Goal: Task Accomplishment & Management: Manage account settings

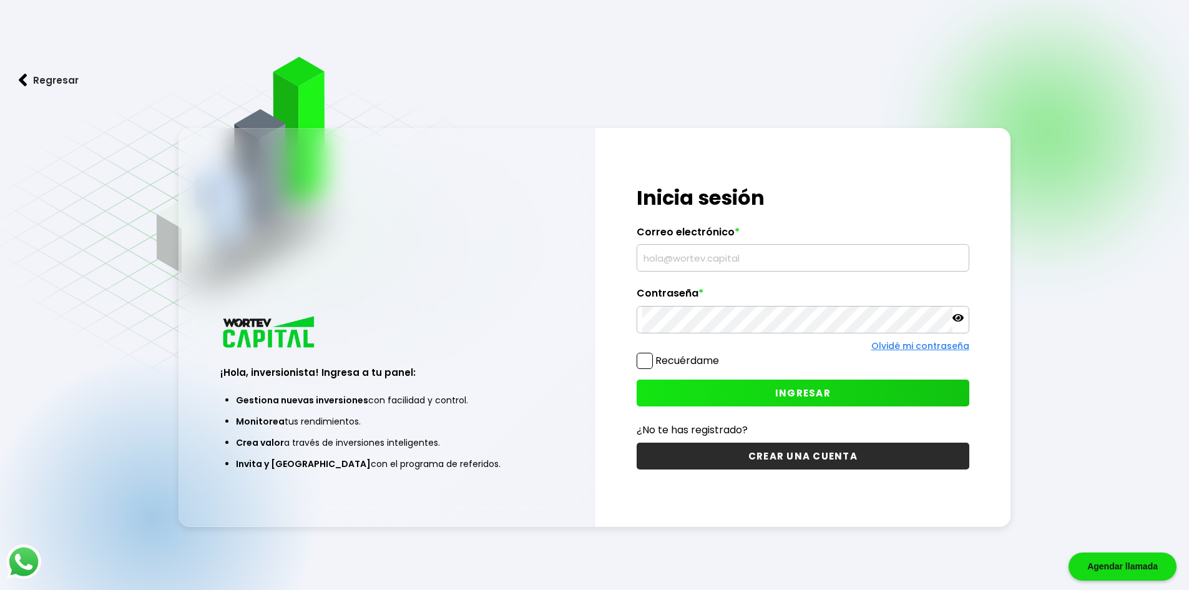
click at [723, 246] on input "text" at bounding box center [802, 258] width 321 height 26
type input "[EMAIL_ADDRESS][DOMAIN_NAME]"
click at [816, 397] on span "INGRESAR" at bounding box center [803, 392] width 56 height 13
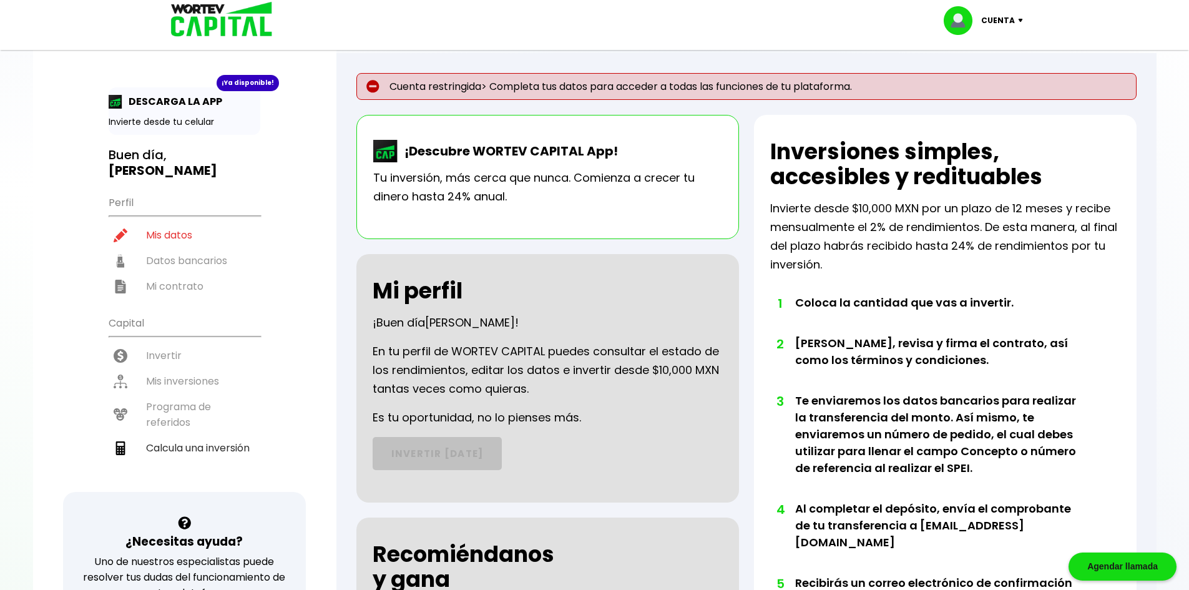
click at [1023, 21] on img at bounding box center [1023, 21] width 17 height 4
click at [990, 61] on link "Editar perfil" at bounding box center [984, 57] width 49 height 13
select select "Mujer"
select select "Licenciatura"
select select "MI"
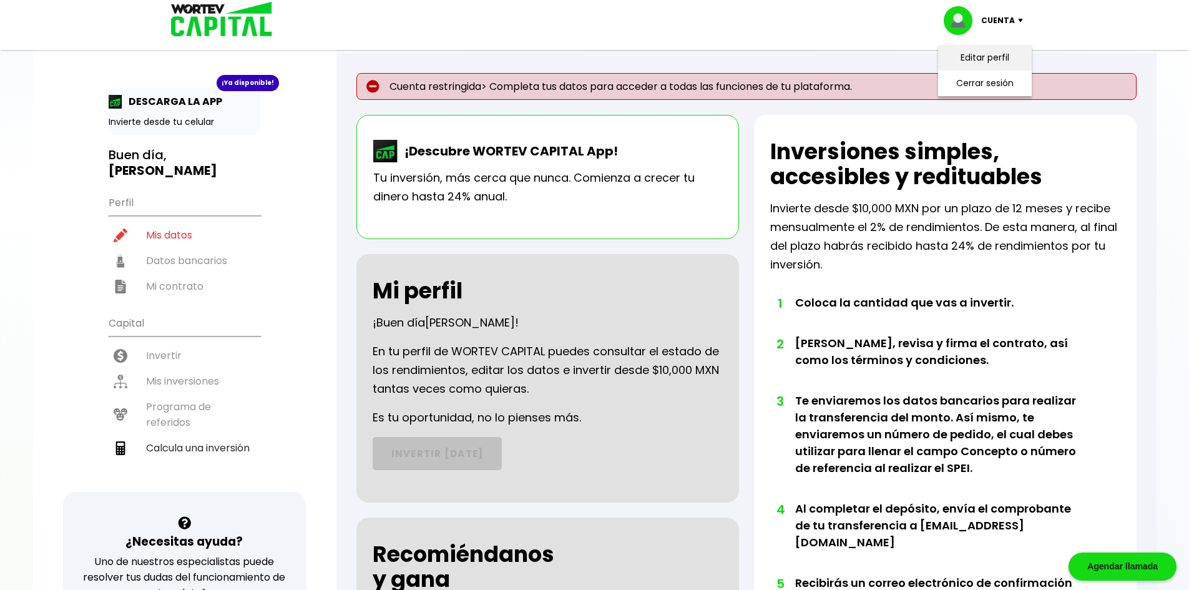
select select "HSBC"
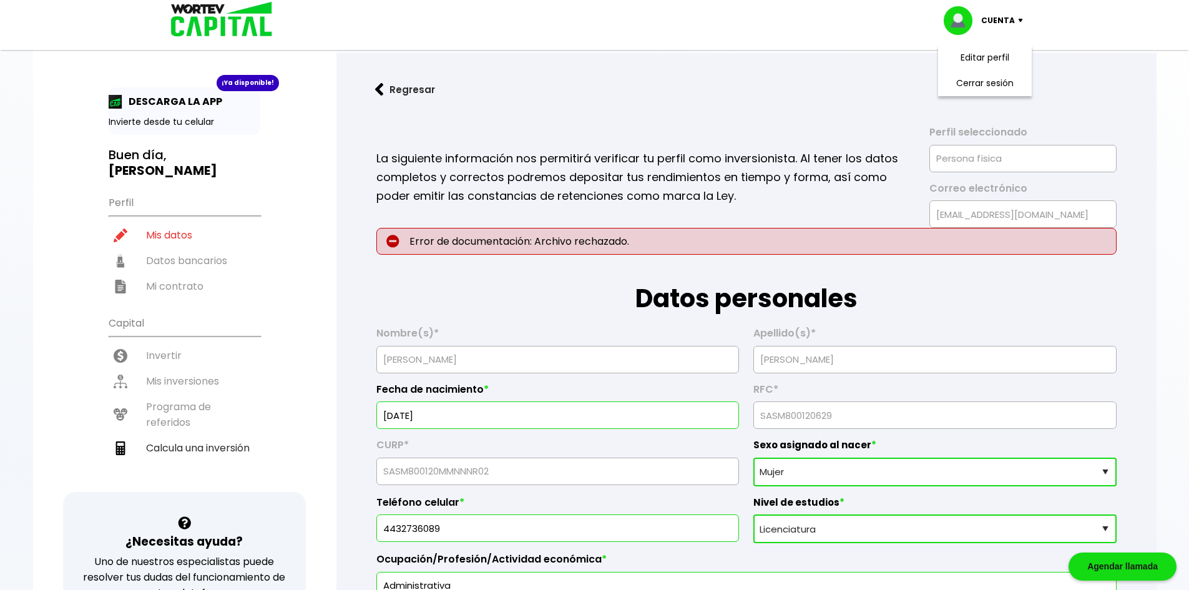
click at [572, 244] on p "Error de documentación: Archivo rechazado." at bounding box center [746, 241] width 740 height 27
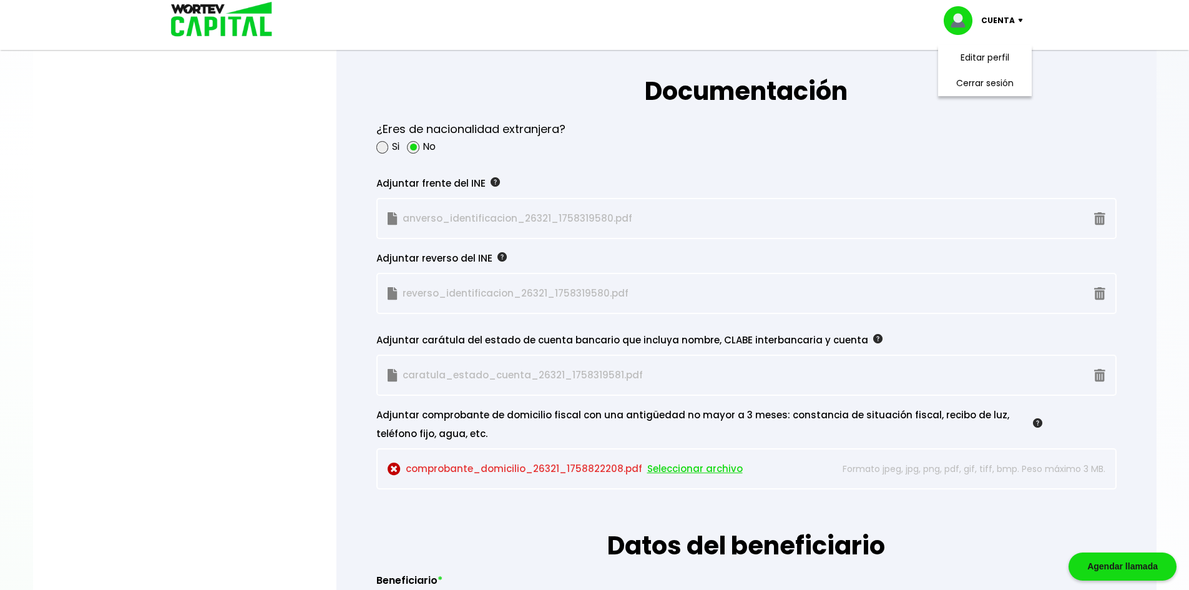
scroll to position [1186, 0]
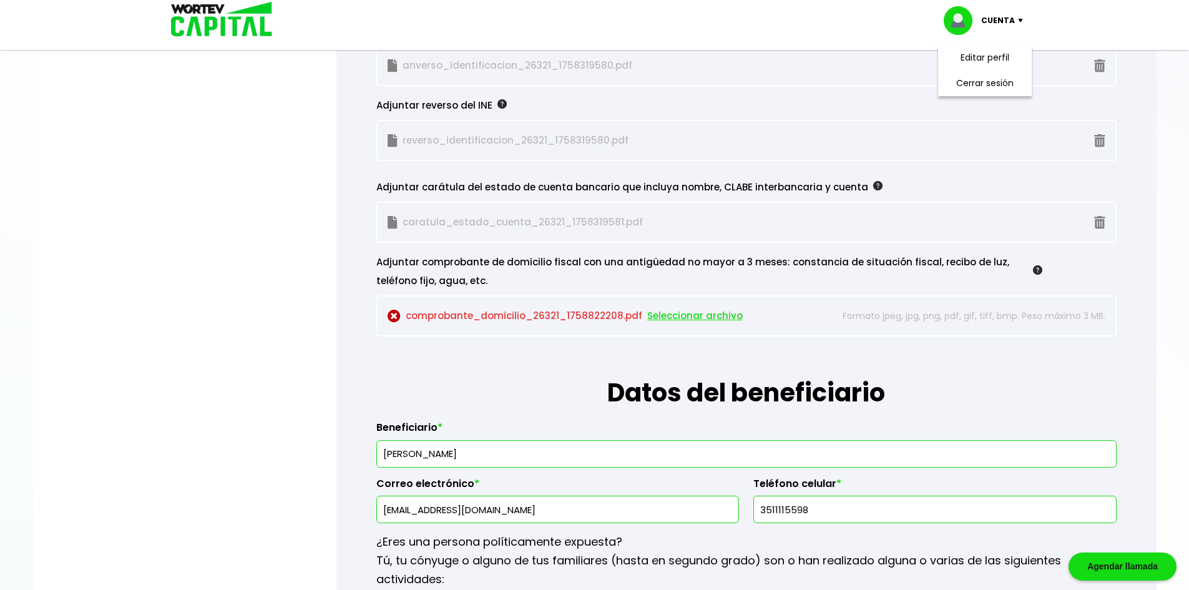
click at [672, 315] on span "Seleccionar archivo" at bounding box center [694, 315] width 95 height 19
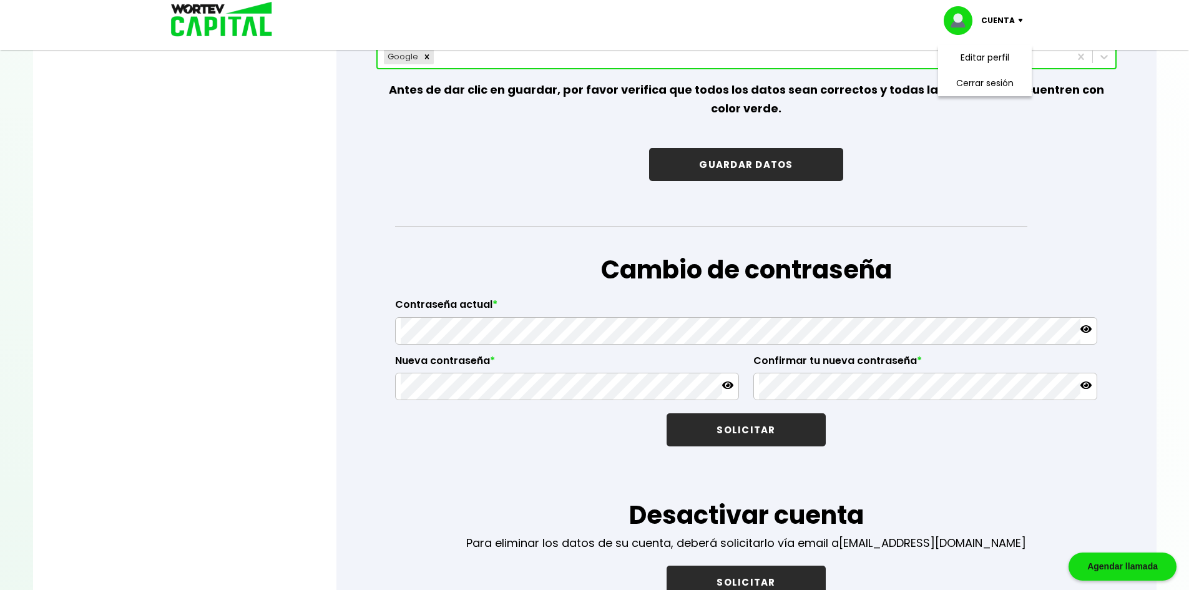
scroll to position [1935, 0]
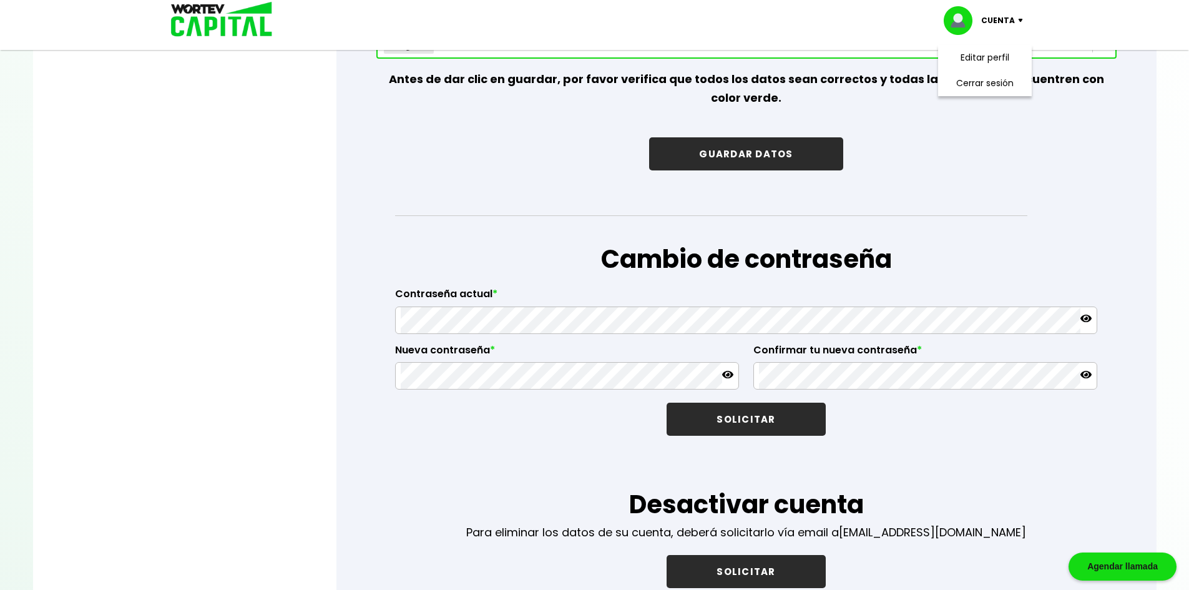
click at [766, 159] on button "GUARDAR DATOS" at bounding box center [745, 153] width 193 height 33
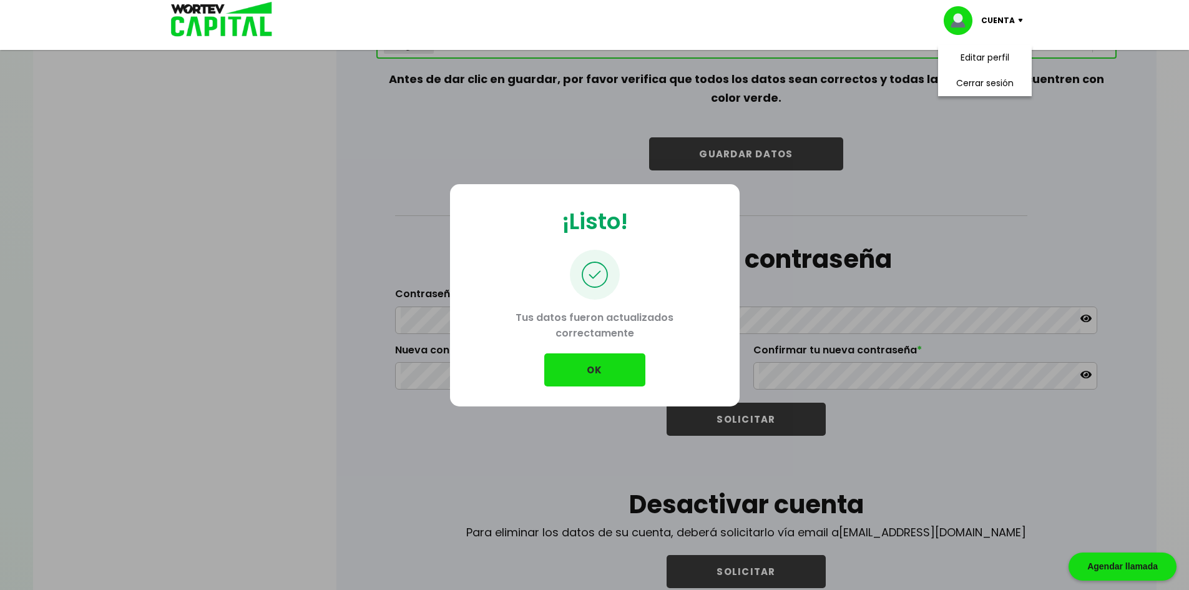
click at [602, 369] on button "OK" at bounding box center [594, 369] width 101 height 33
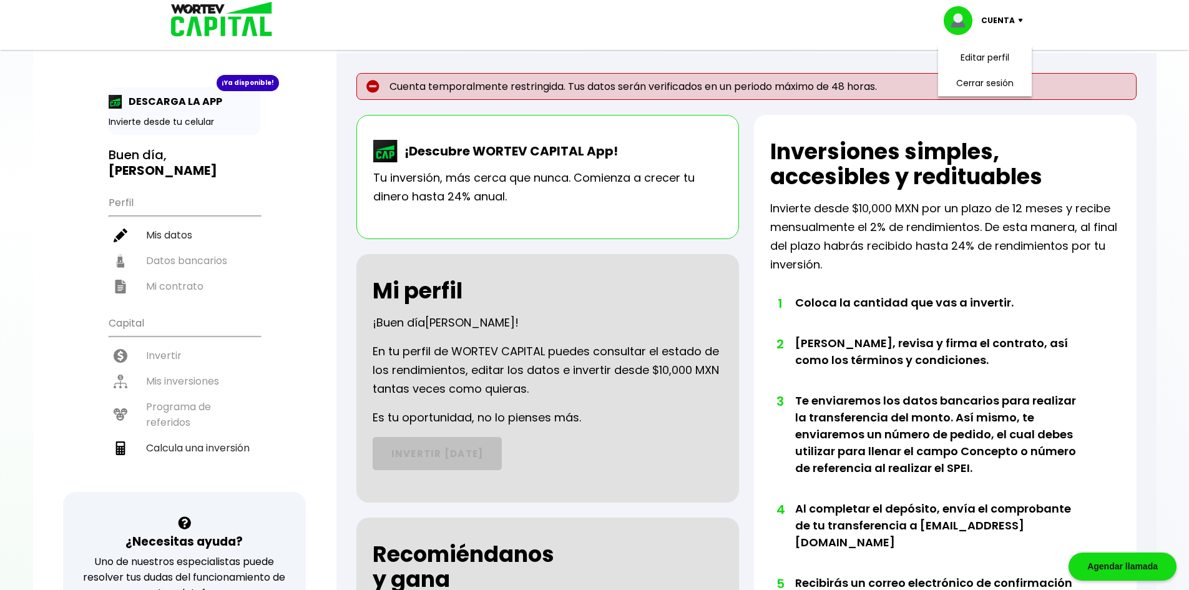
click at [194, 168] on div "¡Ya disponible! DESCARGA LA APP Invierte desde tu celular Buen día, [PERSON_NAM…" at bounding box center [185, 289] width 152 height 404
